Goal: Task Accomplishment & Management: Manage account settings

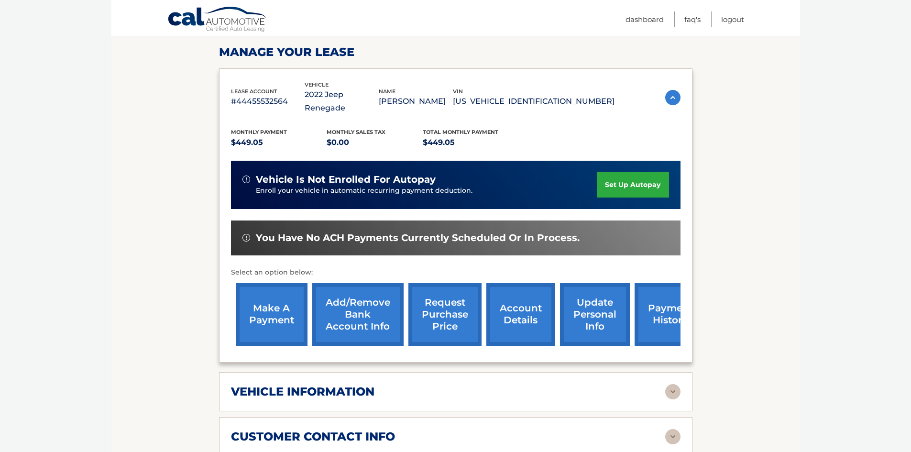
scroll to position [143, 0]
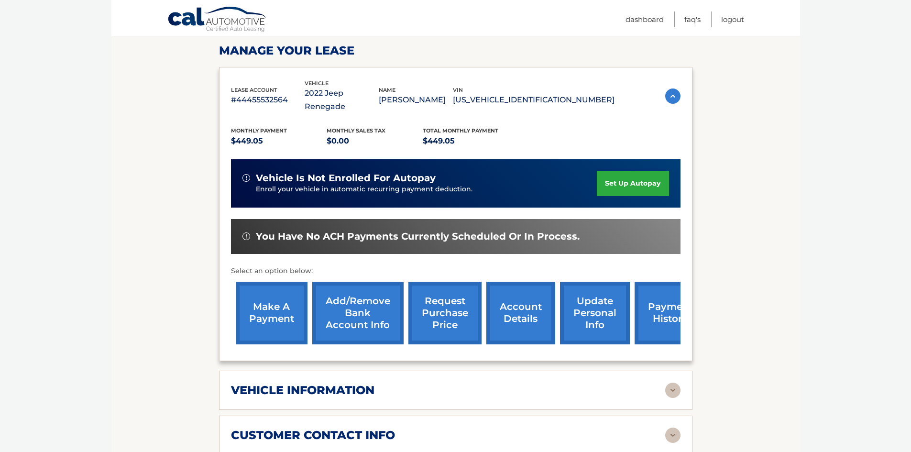
click at [526, 305] on link "account details" at bounding box center [520, 313] width 69 height 63
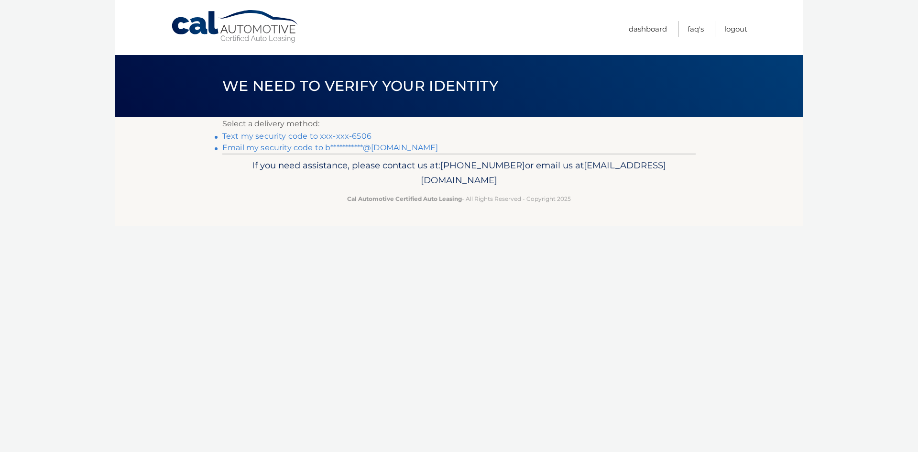
click at [315, 133] on link "Text my security code to xxx-xxx-6506" at bounding box center [296, 136] width 149 height 9
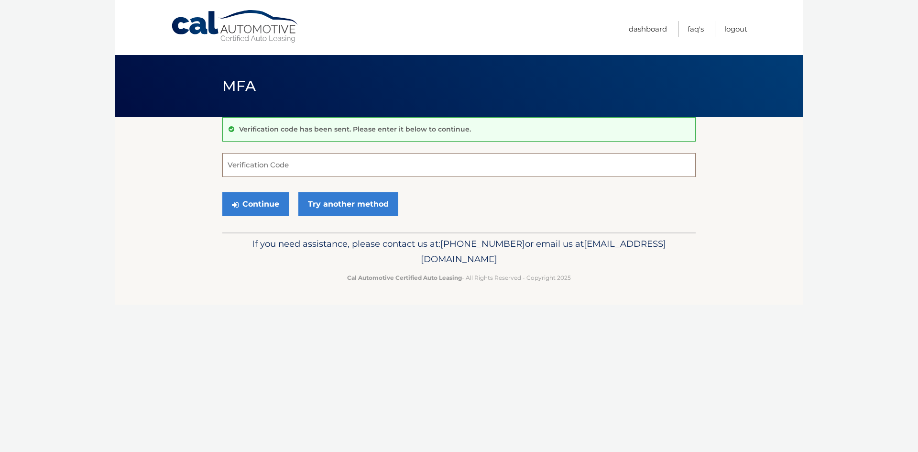
click at [319, 163] on input "Verification Code" at bounding box center [458, 165] width 473 height 24
type input "210532"
click at [266, 204] on button "Continue" at bounding box center [255, 204] width 66 height 24
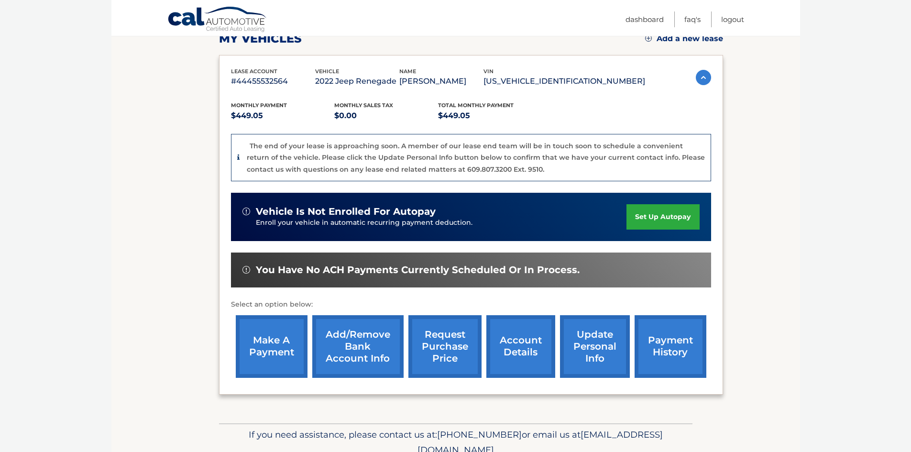
scroll to position [143, 0]
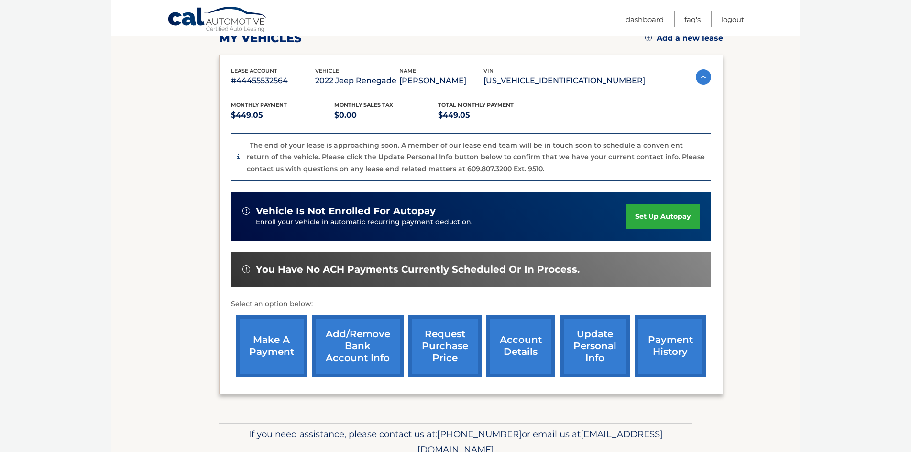
click at [513, 352] on link "account details" at bounding box center [520, 346] width 69 height 63
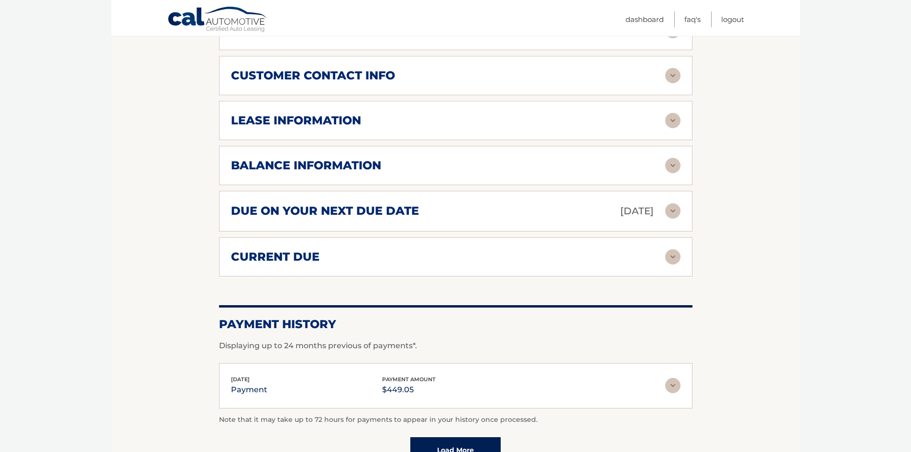
scroll to position [526, 0]
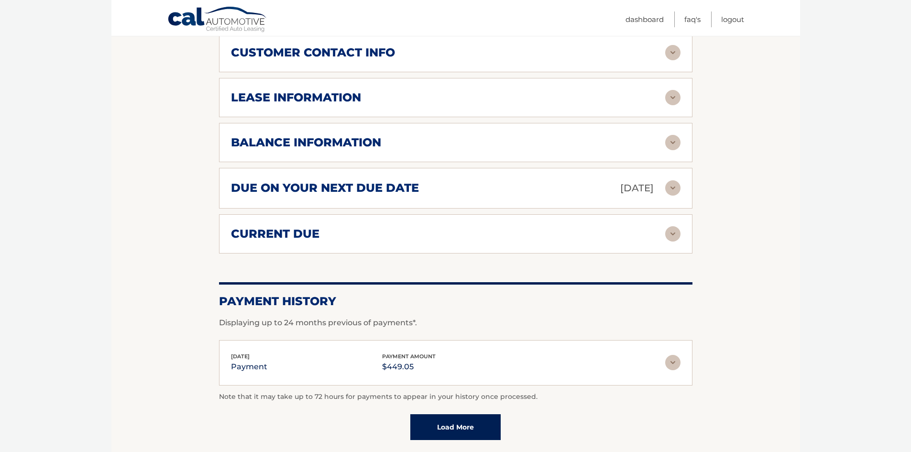
click at [675, 180] on img at bounding box center [672, 187] width 15 height 15
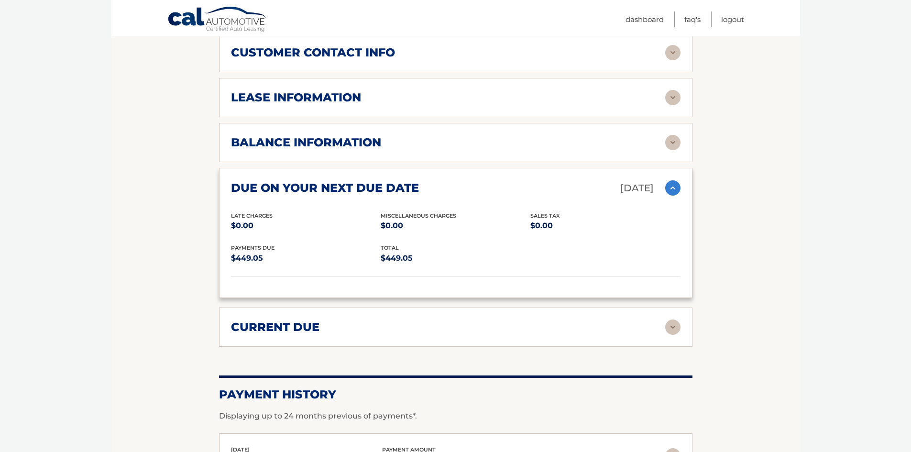
click at [671, 135] on img at bounding box center [672, 142] width 15 height 15
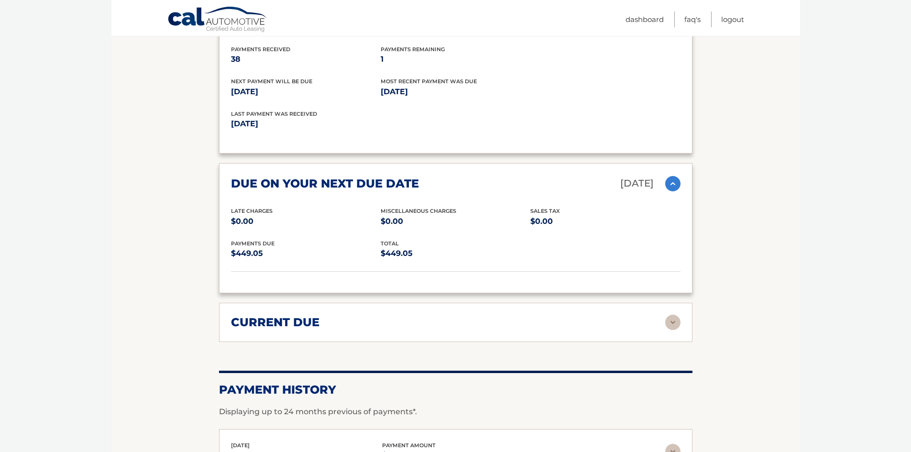
scroll to position [670, 0]
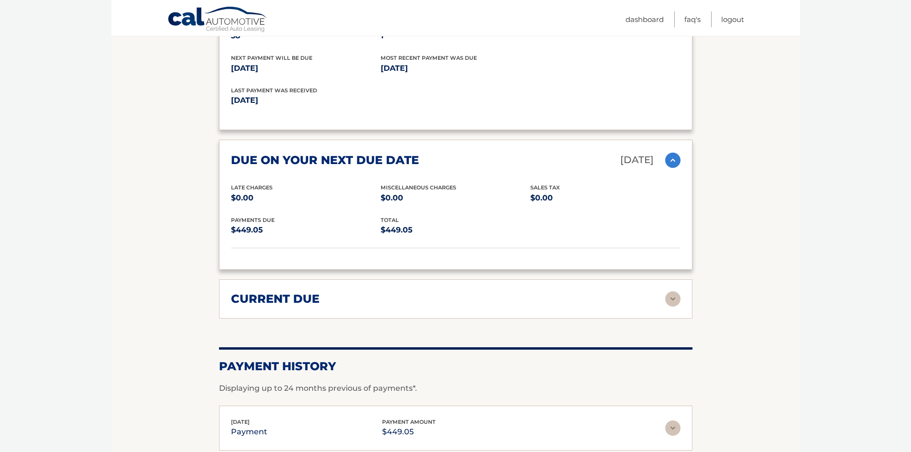
click at [666, 291] on img at bounding box center [672, 298] width 15 height 15
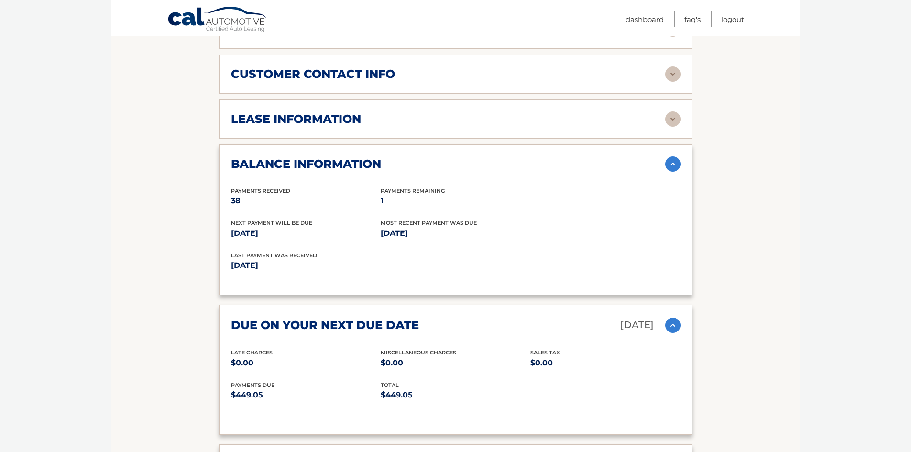
scroll to position [478, 0]
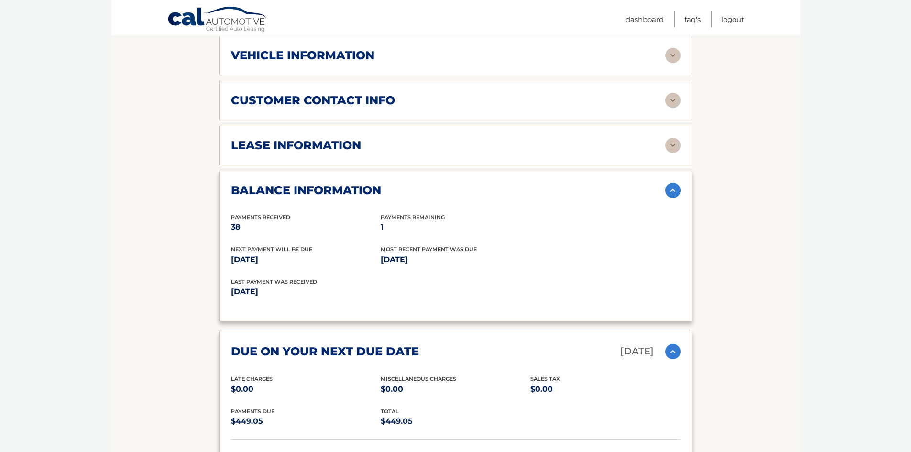
click at [669, 138] on img at bounding box center [672, 145] width 15 height 15
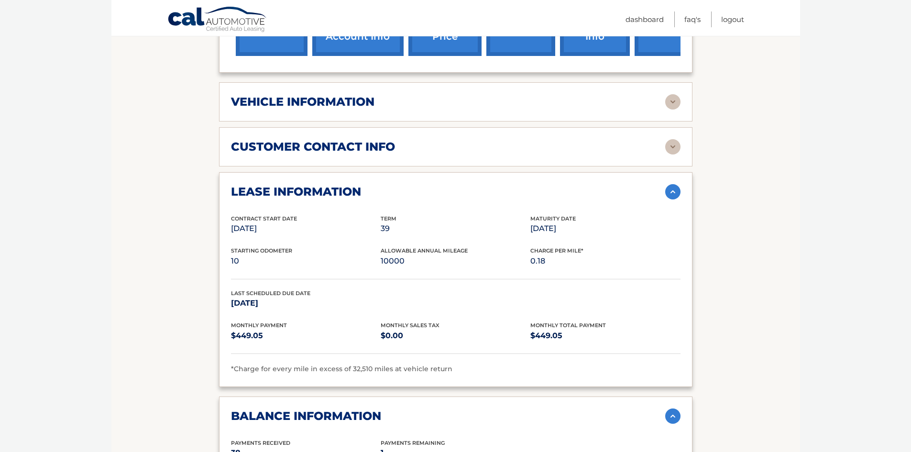
scroll to position [430, 0]
